Goal: Find contact information: Obtain details needed to contact an individual or organization

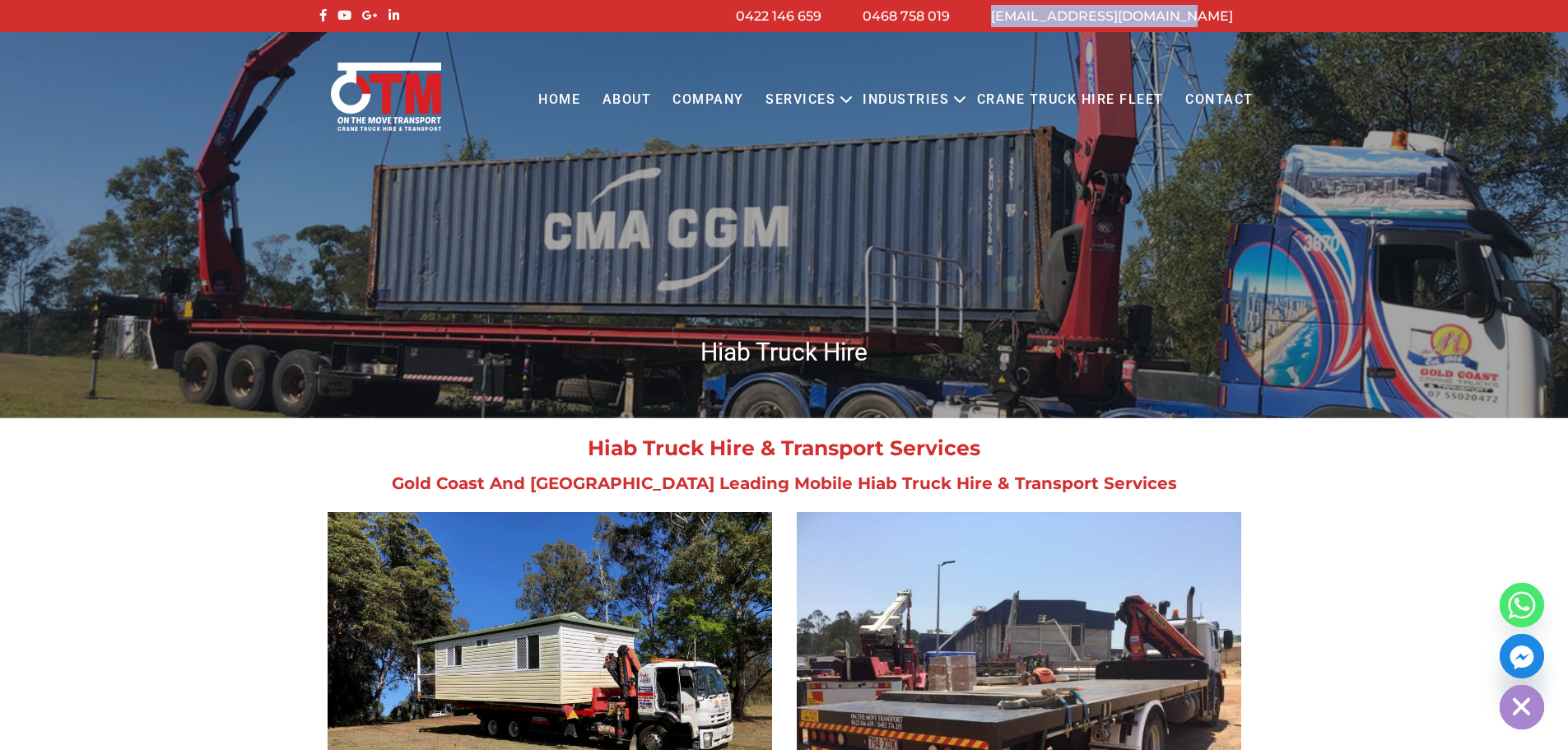
drag, startPoint x: 1239, startPoint y: 13, endPoint x: 1048, endPoint y: 15, distance: 191.0
click at [1048, 15] on li "[EMAIL_ADDRESS][DOMAIN_NAME]" at bounding box center [1112, 15] width 283 height 22
copy link "[EMAIL_ADDRESS][DOMAIN_NAME]"
click at [1245, 11] on li "[EMAIL_ADDRESS][DOMAIN_NAME]" at bounding box center [1112, 15] width 283 height 22
drag, startPoint x: 1262, startPoint y: 10, endPoint x: 1235, endPoint y: 25, distance: 30.9
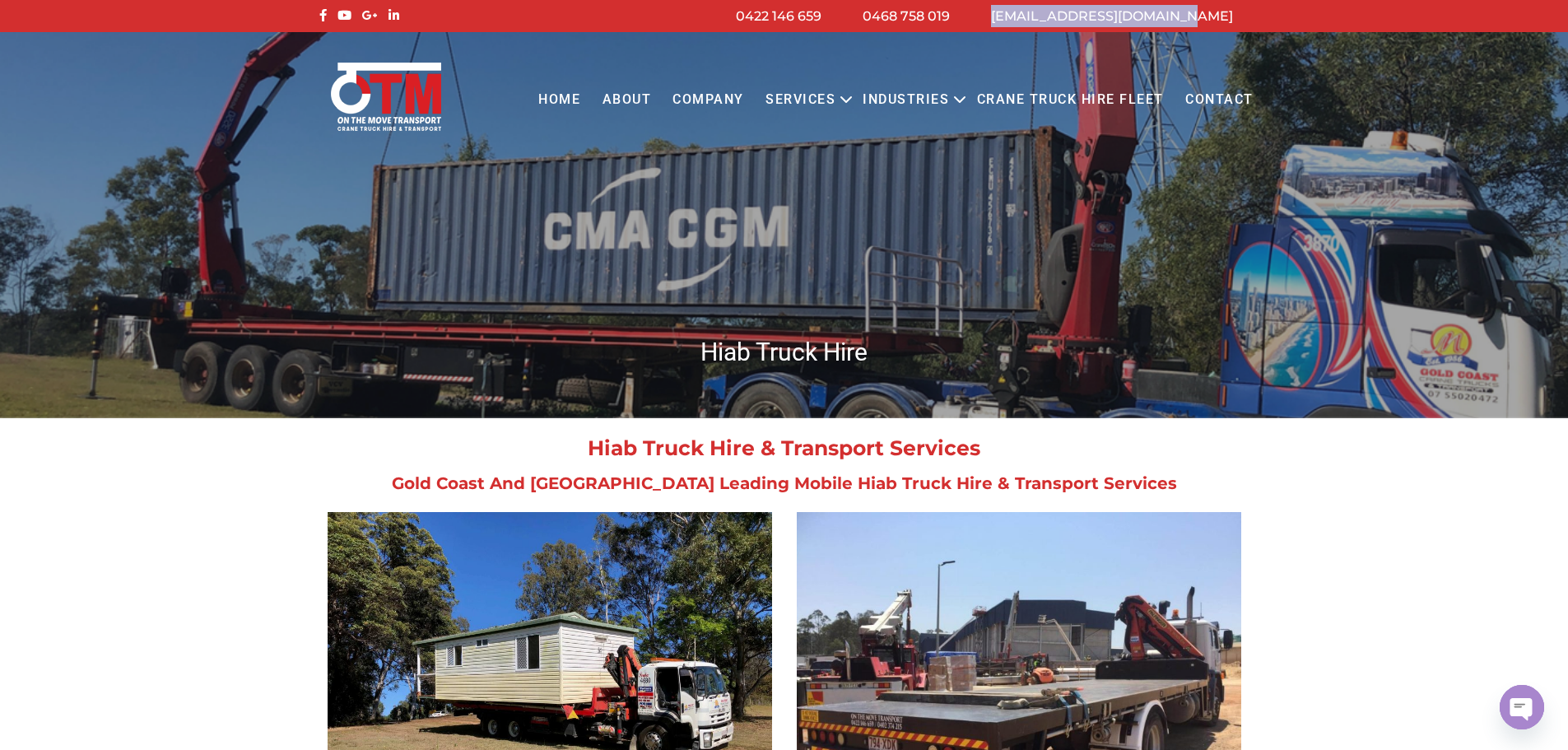
click at [1235, 25] on div "[EMAIL_ADDRESS][DOMAIN_NAME] 0468 758 019 0422 146 659" at bounding box center [784, 15] width 963 height 22
copy div "[EMAIL_ADDRESS][DOMAIN_NAME]"
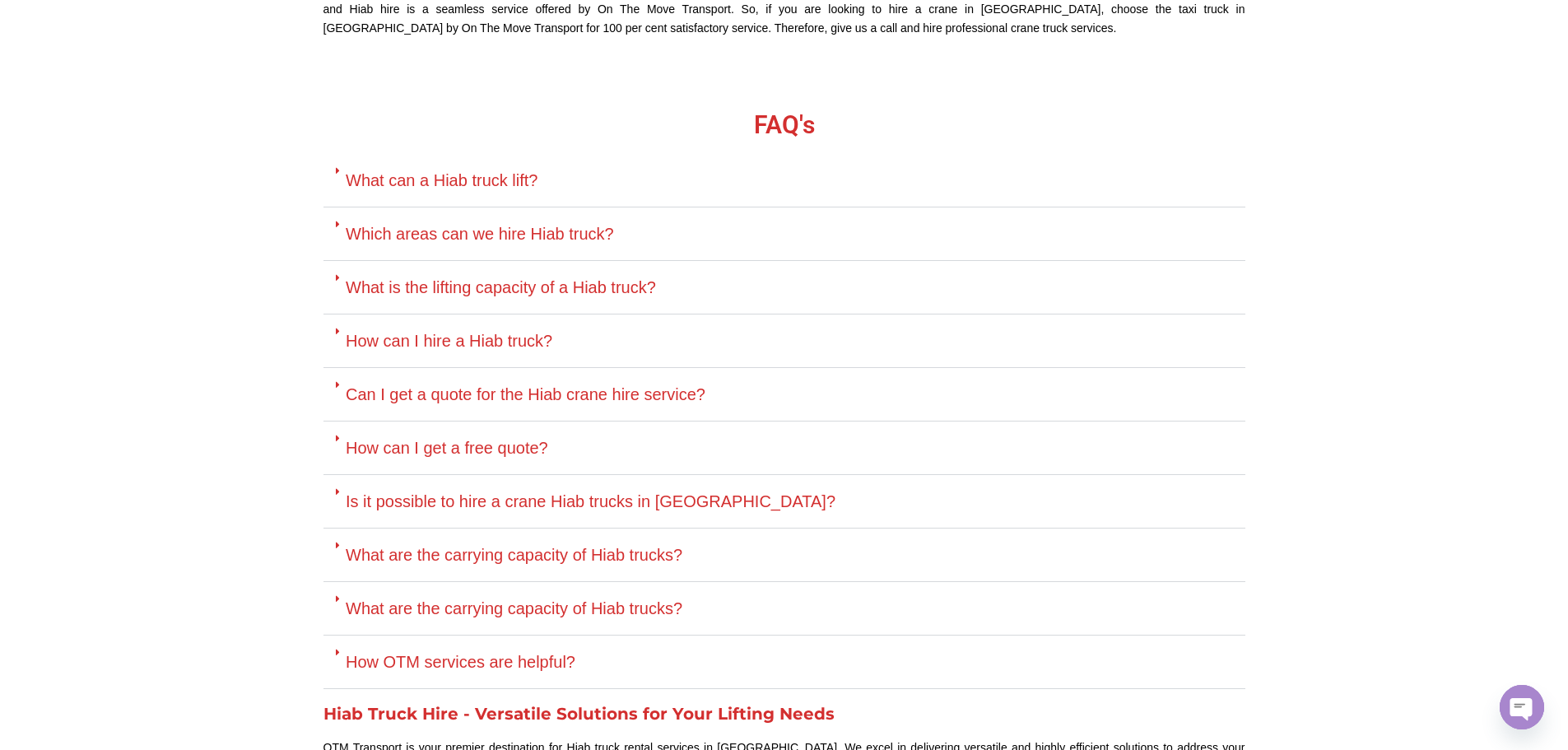
scroll to position [3210, 0]
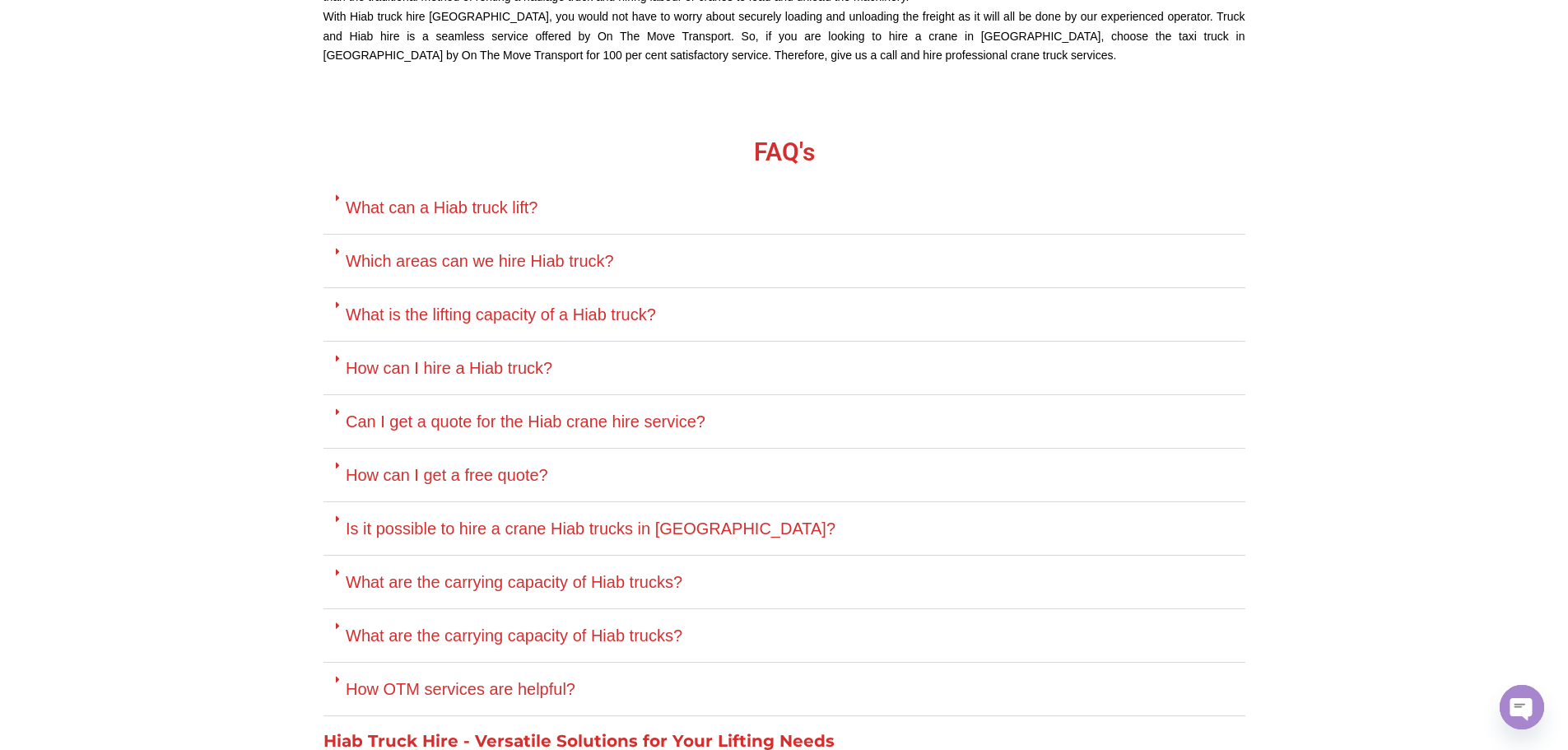
click at [561, 317] on link "What is the lifting capacity of a Hiab truck?" at bounding box center [501, 314] width 310 height 18
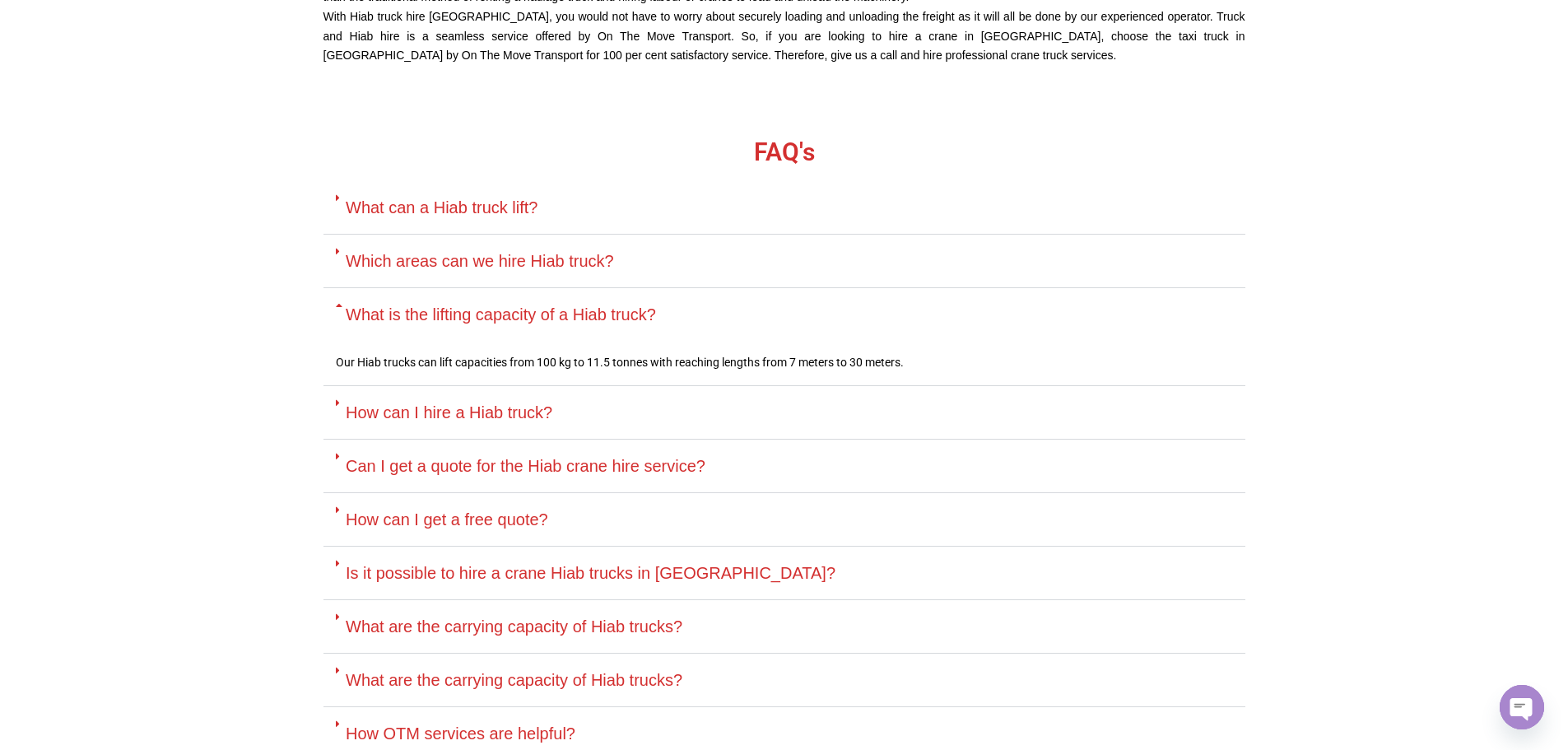
click at [561, 317] on link "What is the lifting capacity of a Hiab truck?" at bounding box center [501, 314] width 310 height 18
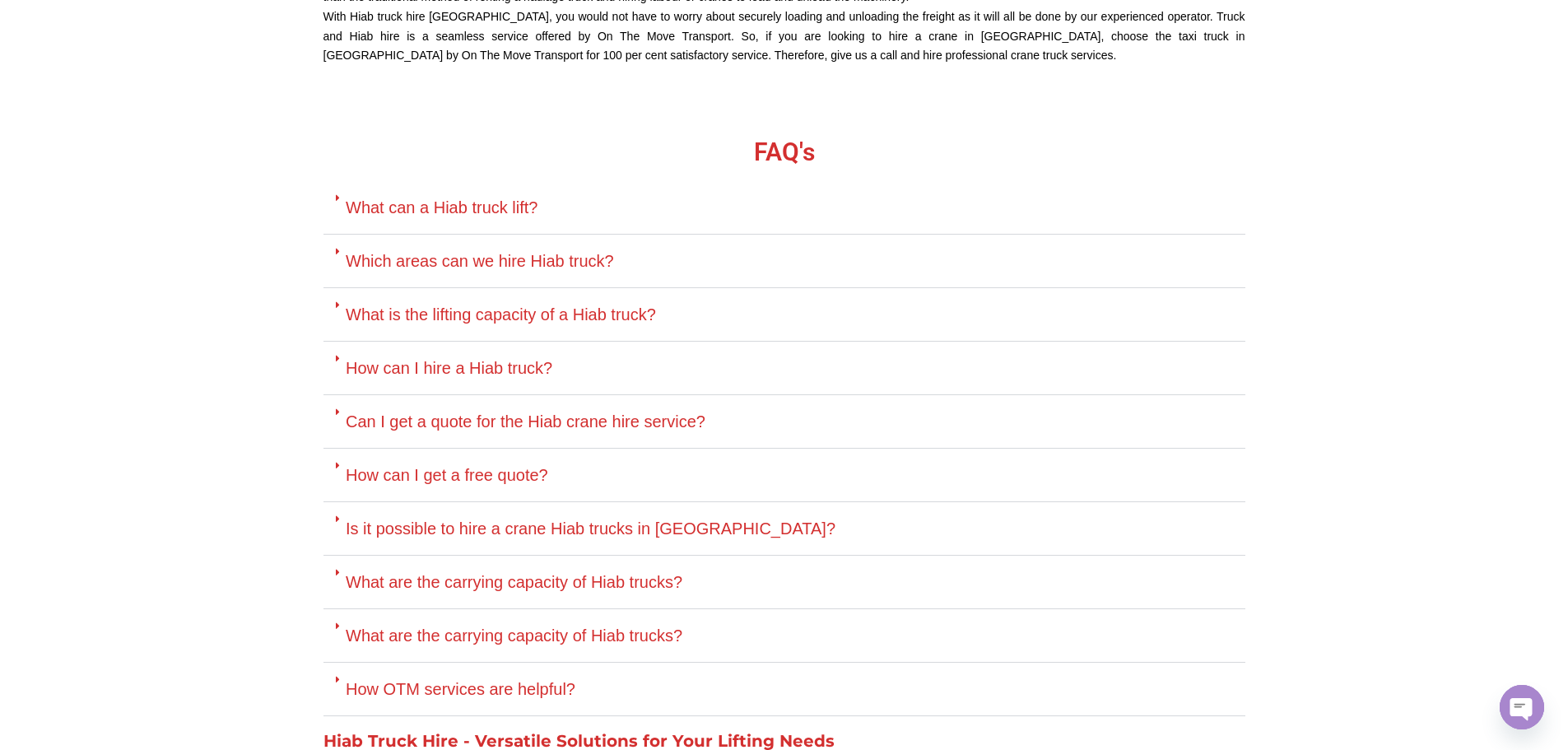
click at [474, 266] on link "Which areas can we hire Hiab truck?" at bounding box center [480, 260] width 268 height 18
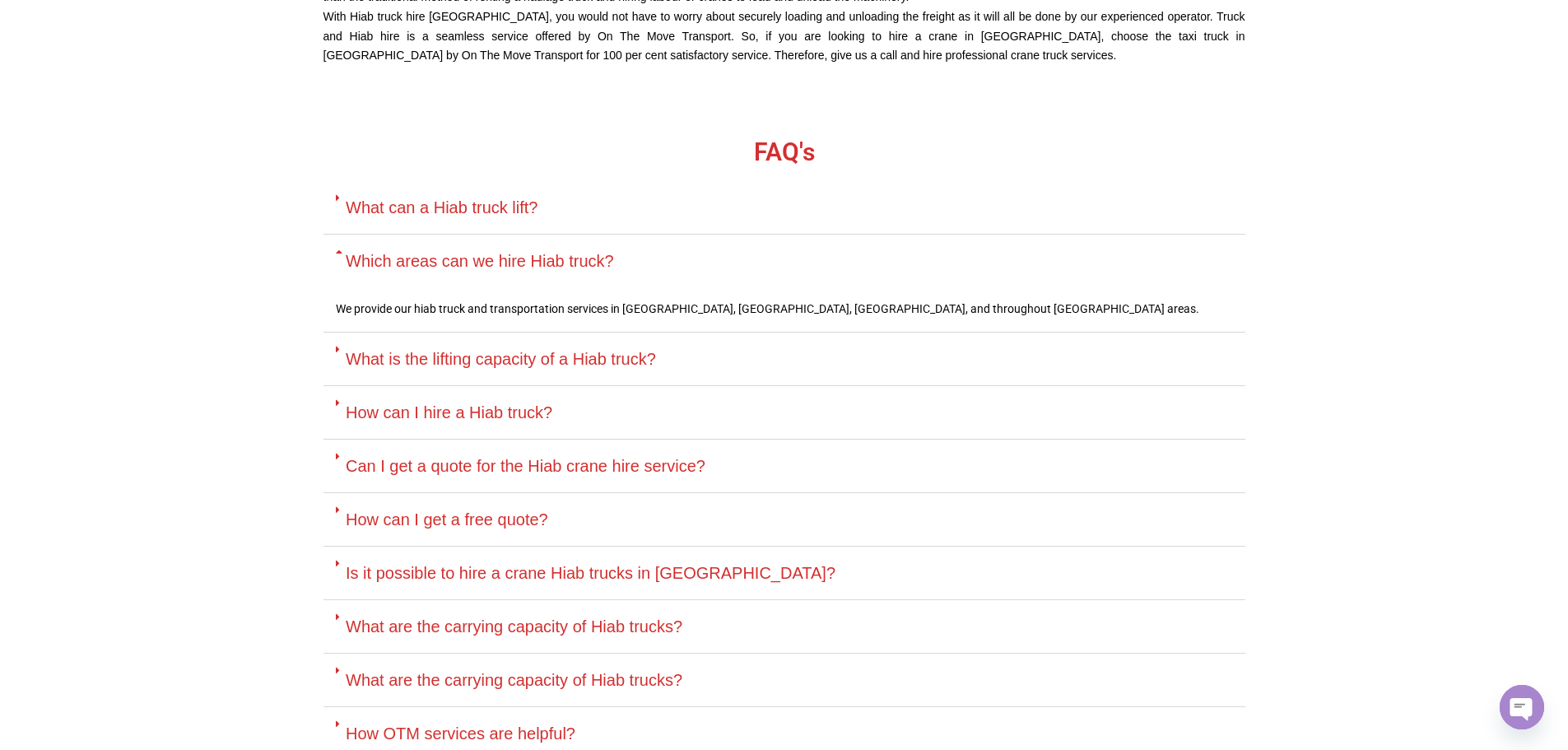
click at [474, 266] on link "Which areas can we hire Hiab truck?" at bounding box center [480, 260] width 268 height 18
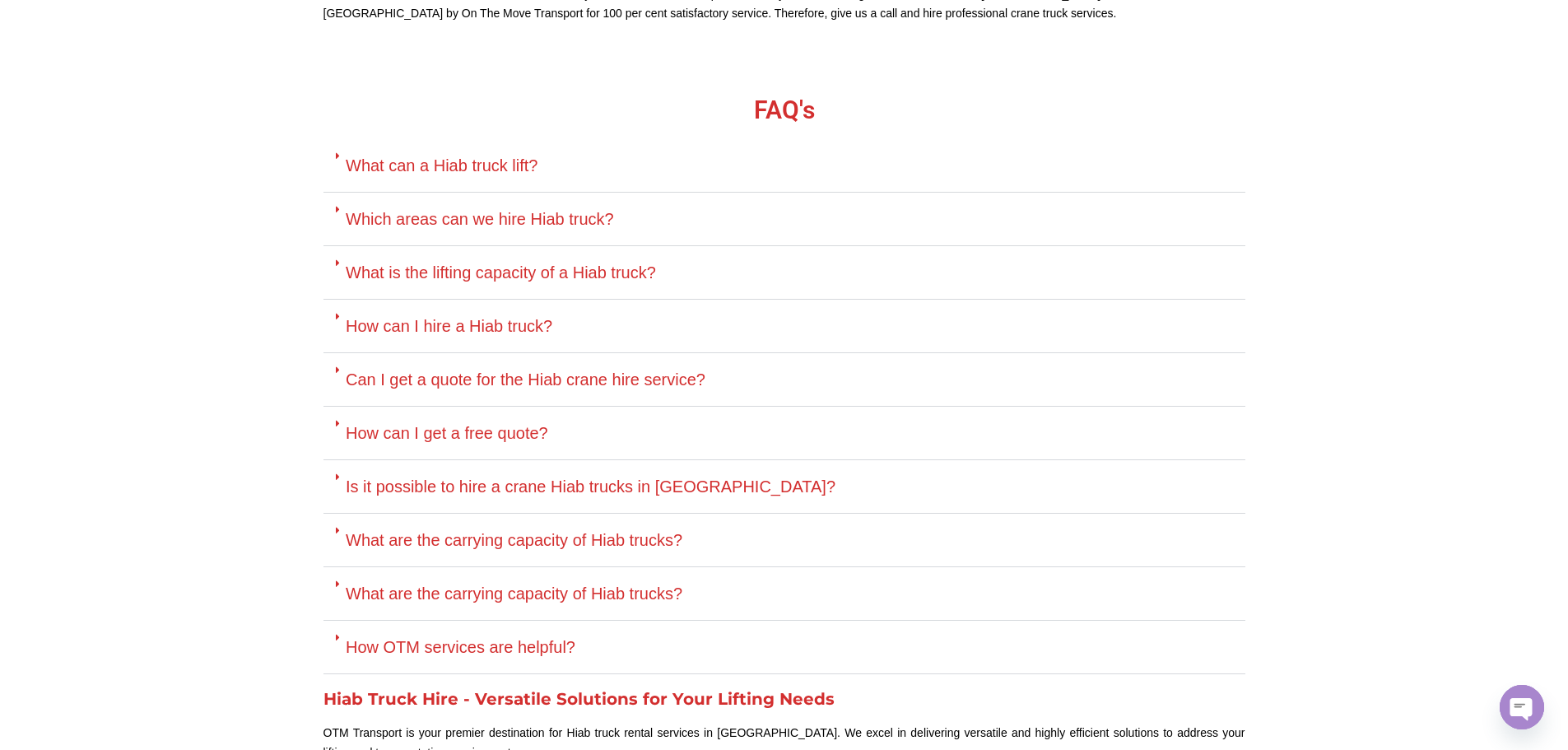
scroll to position [3293, 0]
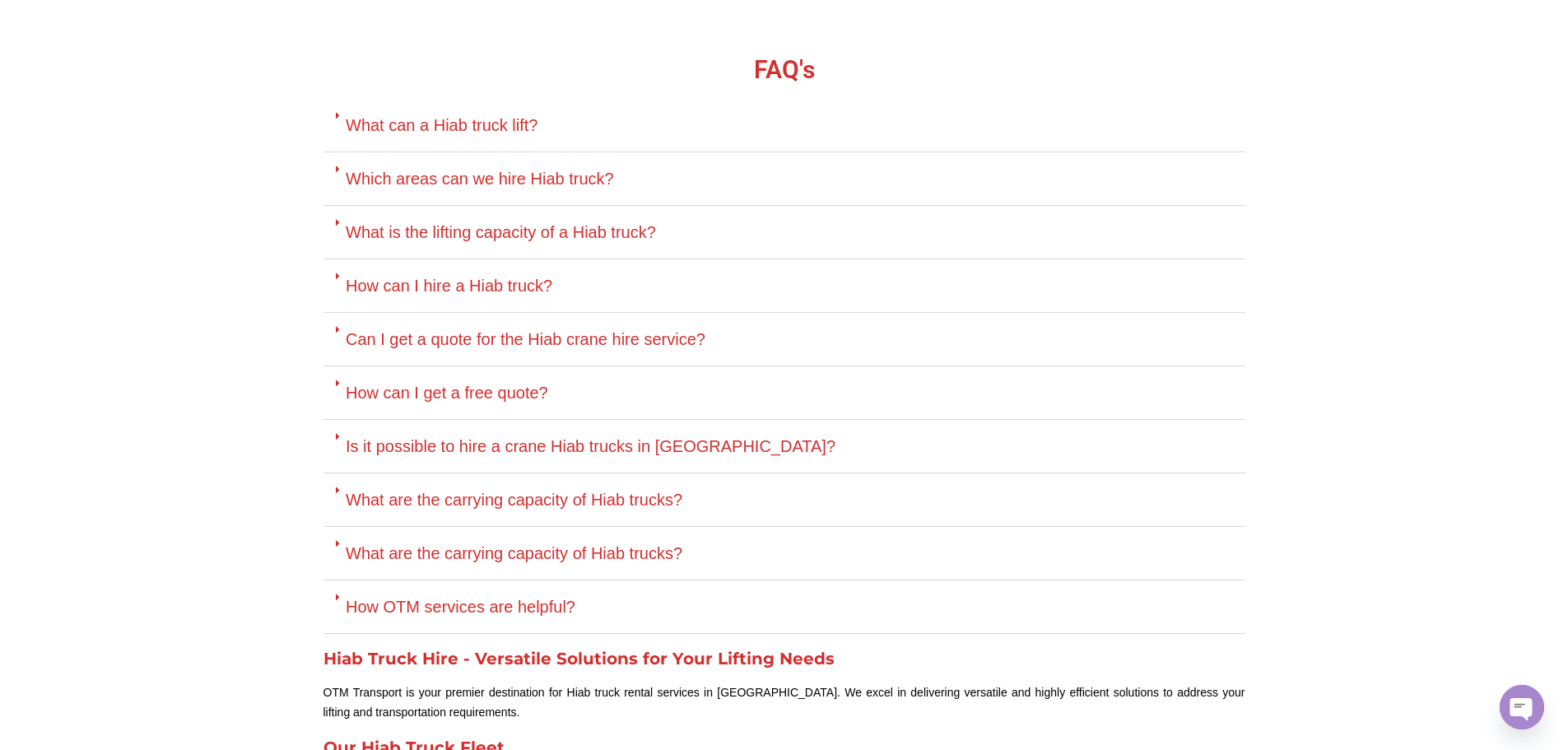
click at [497, 382] on div "How can I get a free quote?" at bounding box center [784, 393] width 921 height 54
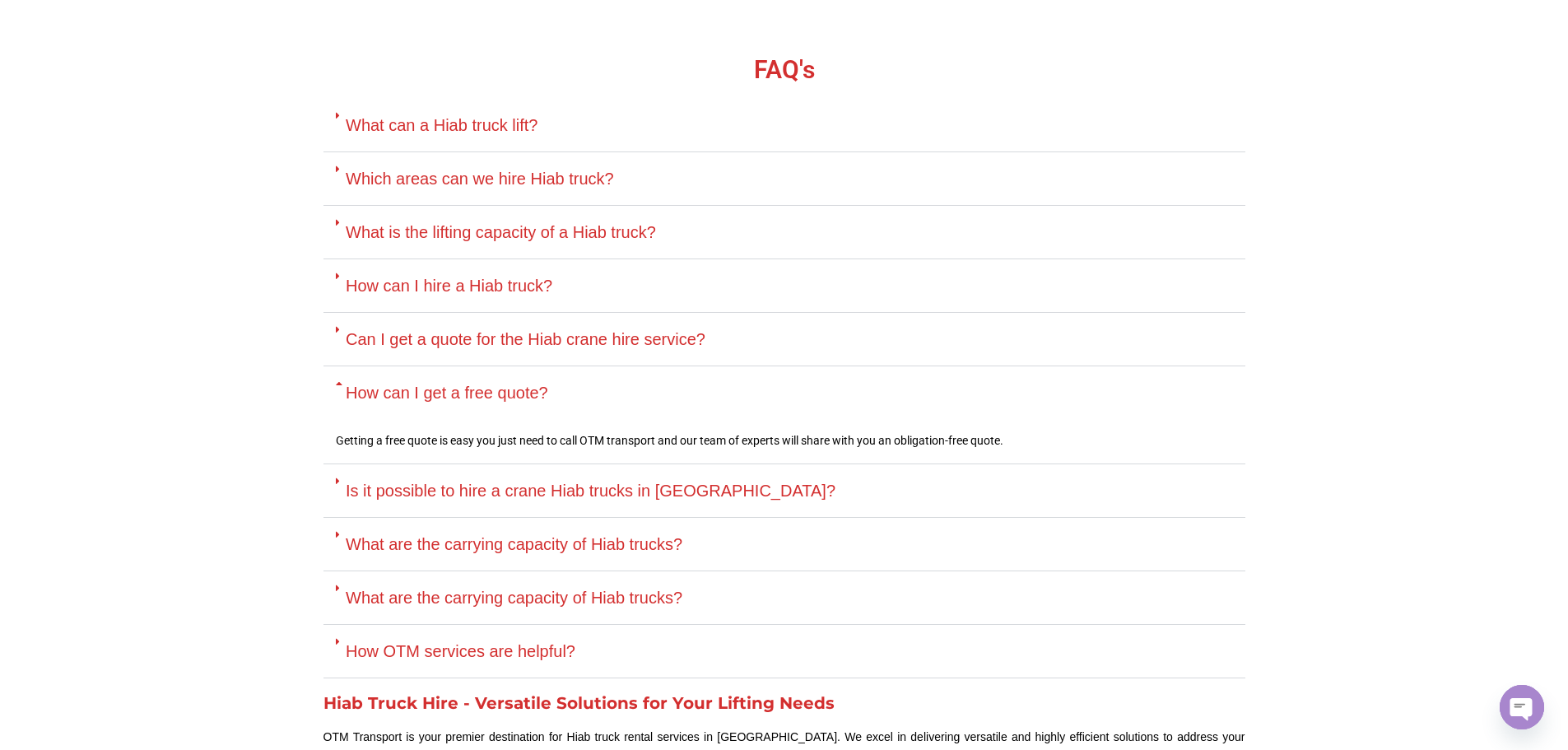
click at [497, 382] on div "How can I get a free quote?" at bounding box center [784, 392] width 921 height 53
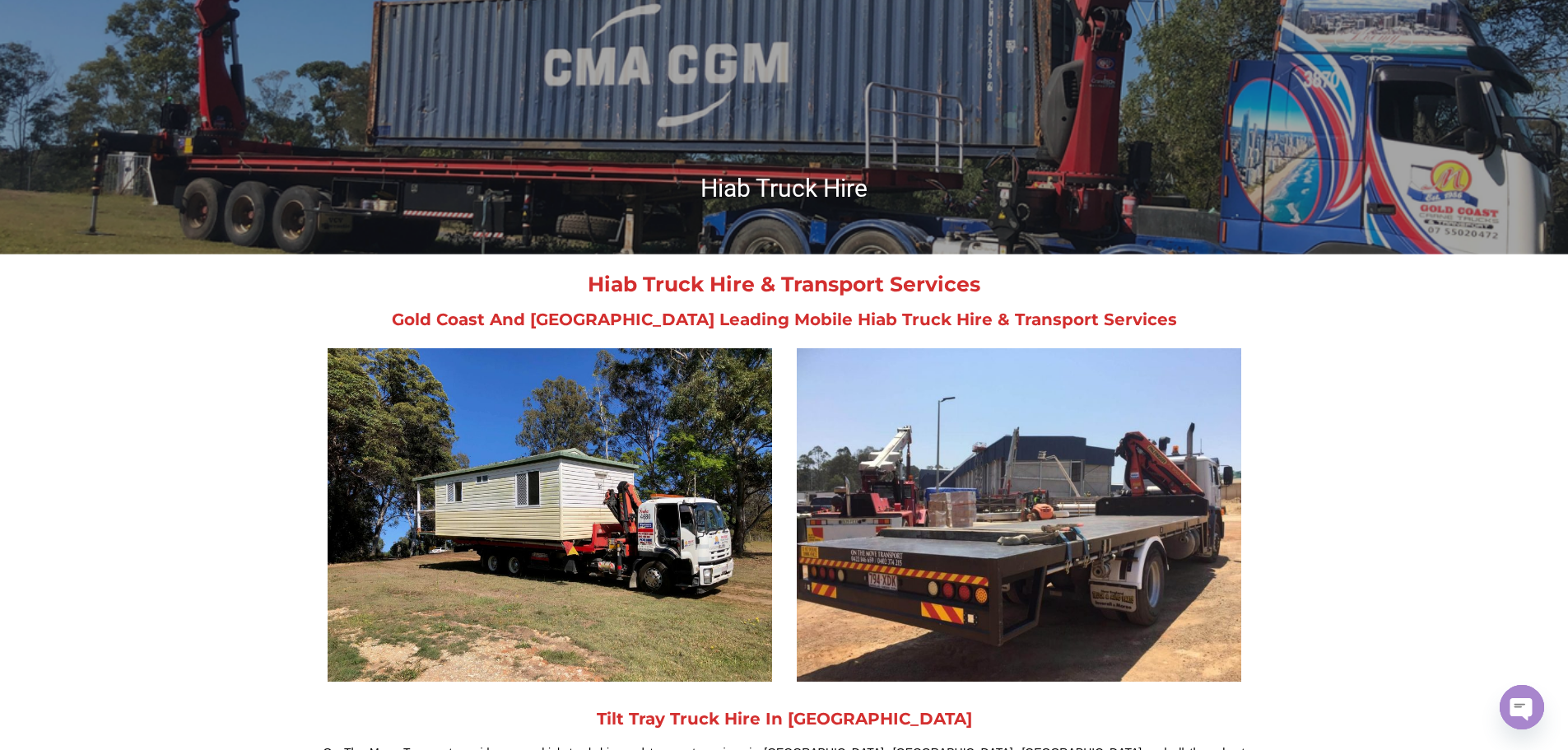
scroll to position [0, 0]
